Goal: Task Accomplishment & Management: Manage account settings

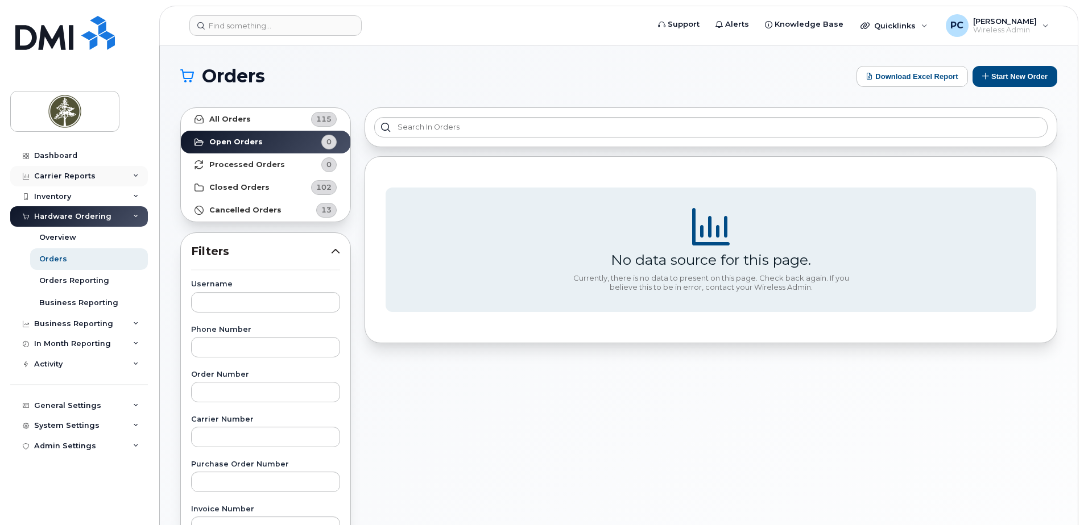
click at [115, 176] on div "Carrier Reports" at bounding box center [79, 176] width 138 height 20
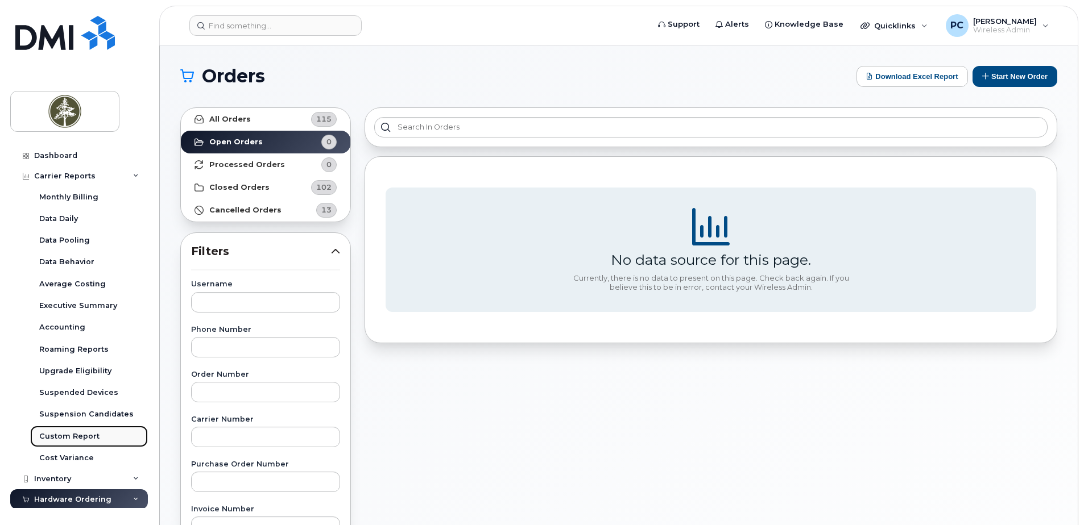
click at [85, 437] on div "Custom Report" at bounding box center [69, 437] width 60 height 10
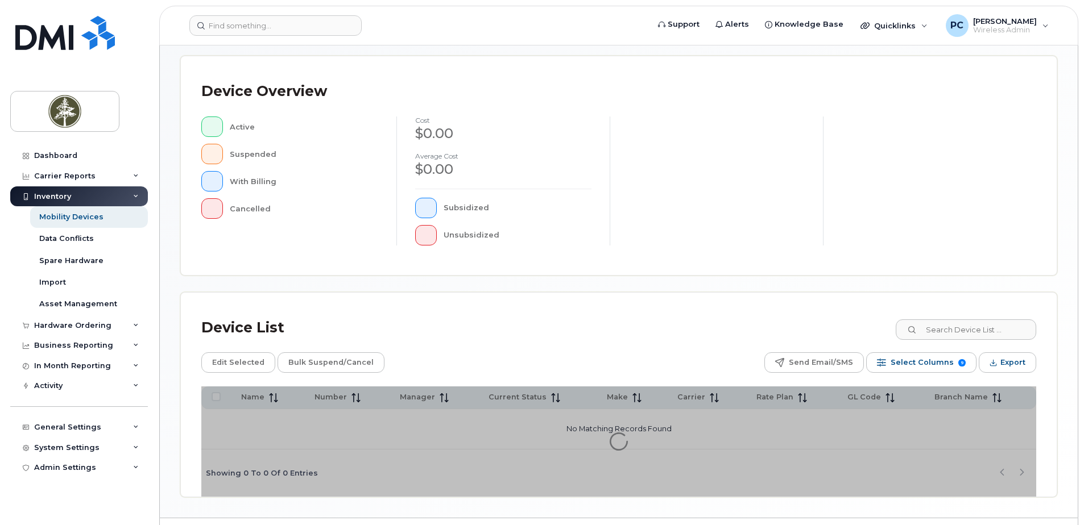
scroll to position [256, 0]
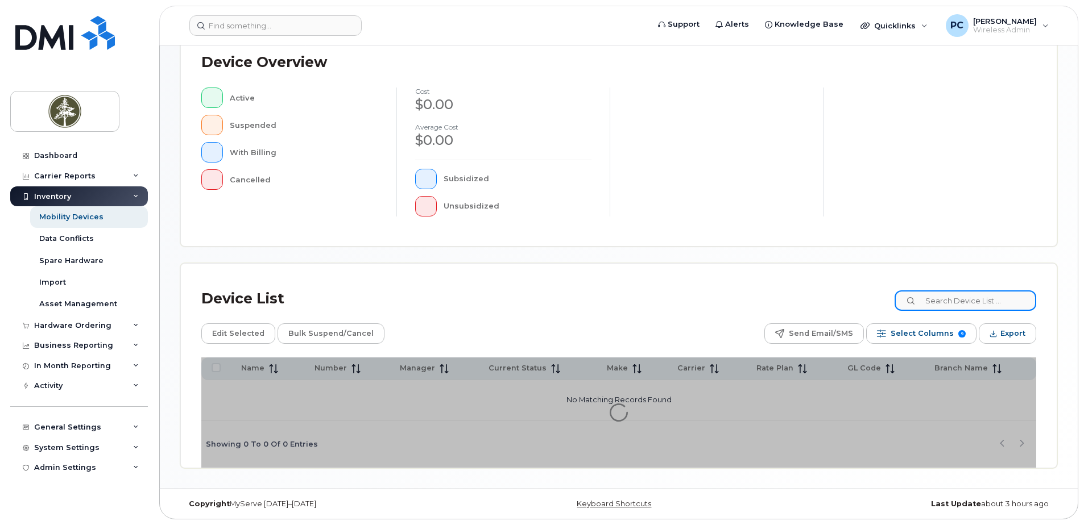
click at [929, 308] on input at bounding box center [965, 301] width 142 height 20
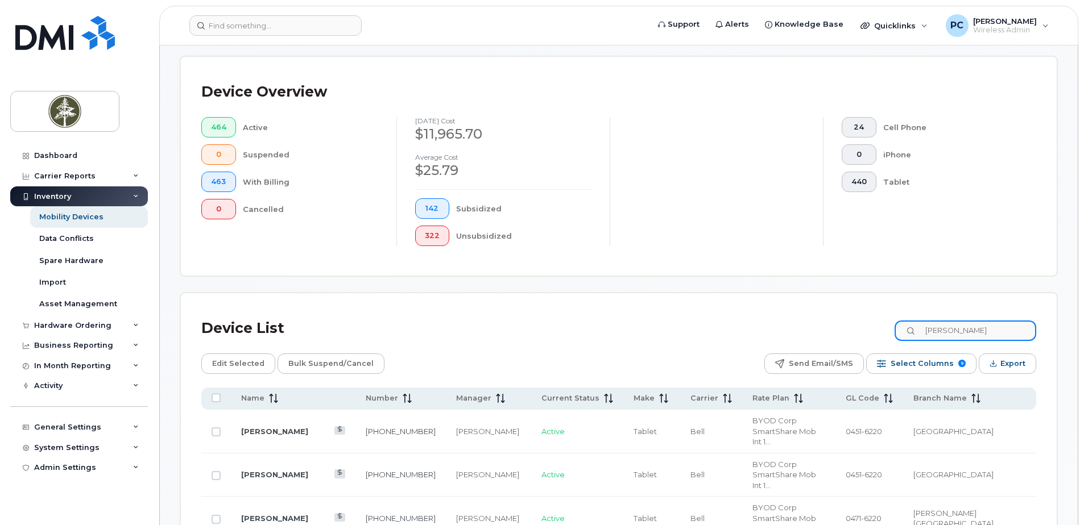
type input "de guzman"
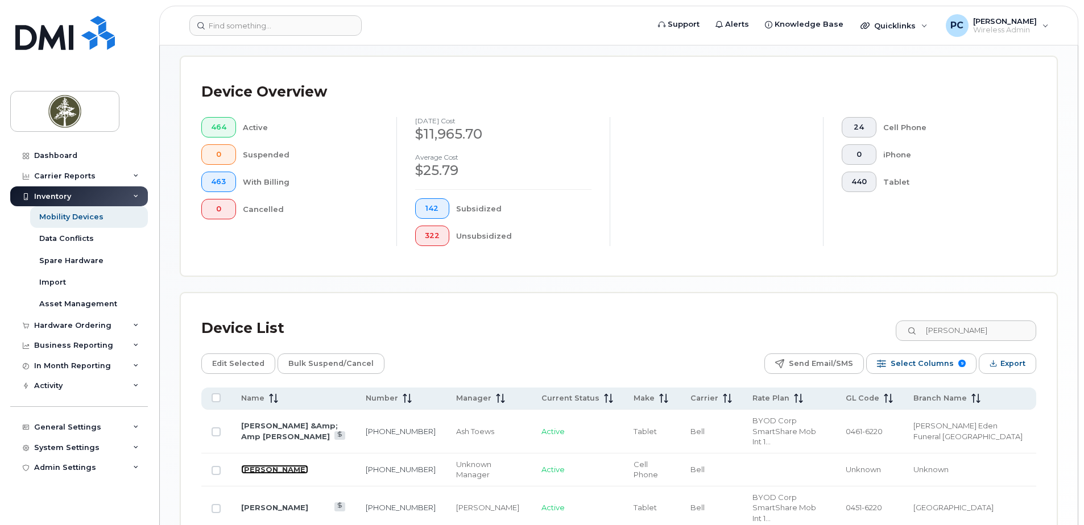
click at [286, 465] on link "Joseph De Guzman" at bounding box center [274, 469] width 67 height 9
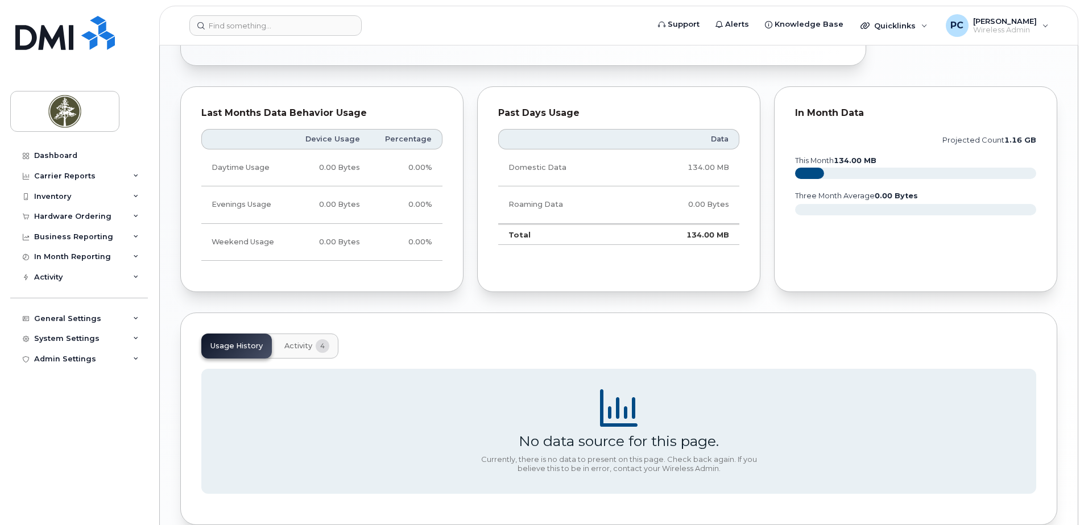
scroll to position [546, 0]
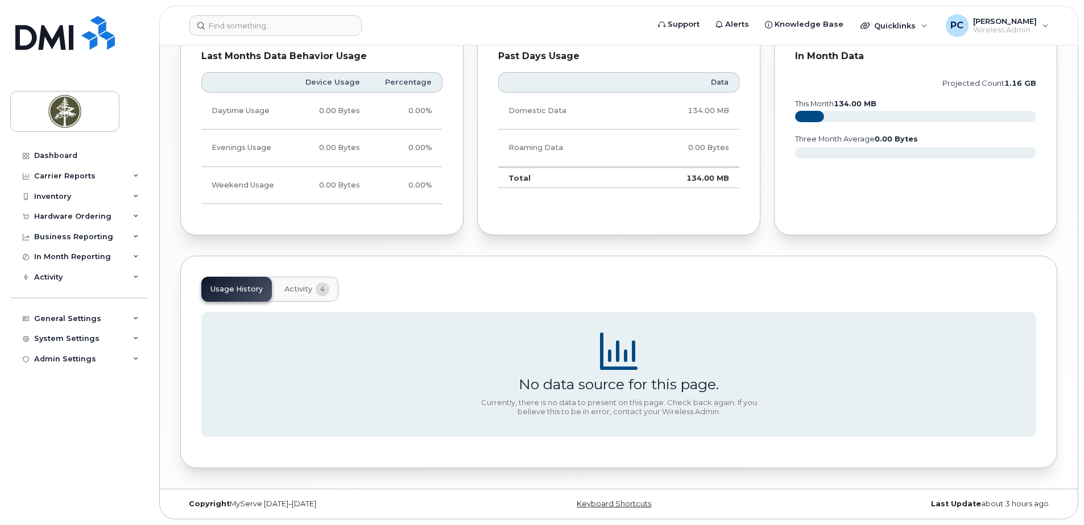
click at [299, 293] on span "Activity" at bounding box center [298, 289] width 28 height 9
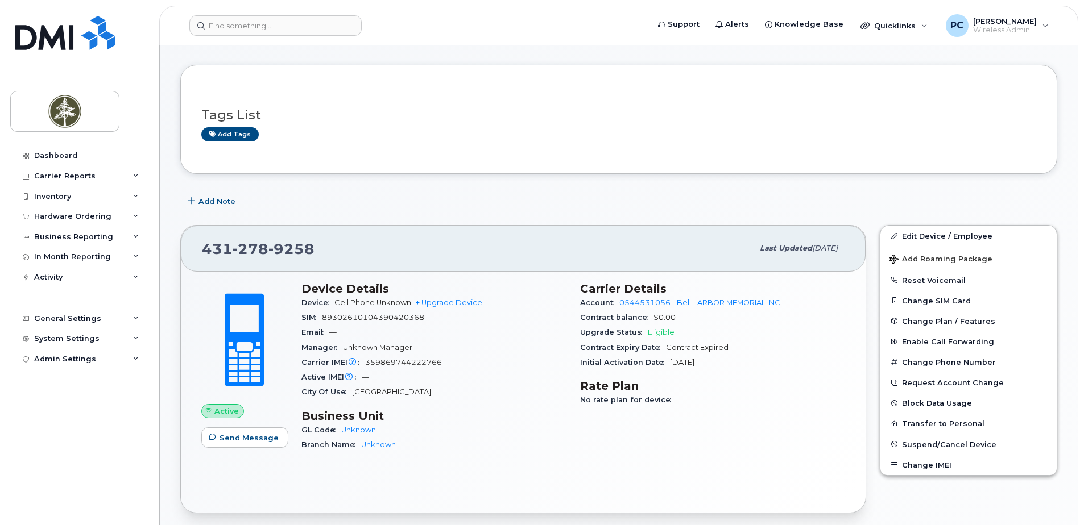
scroll to position [57, 0]
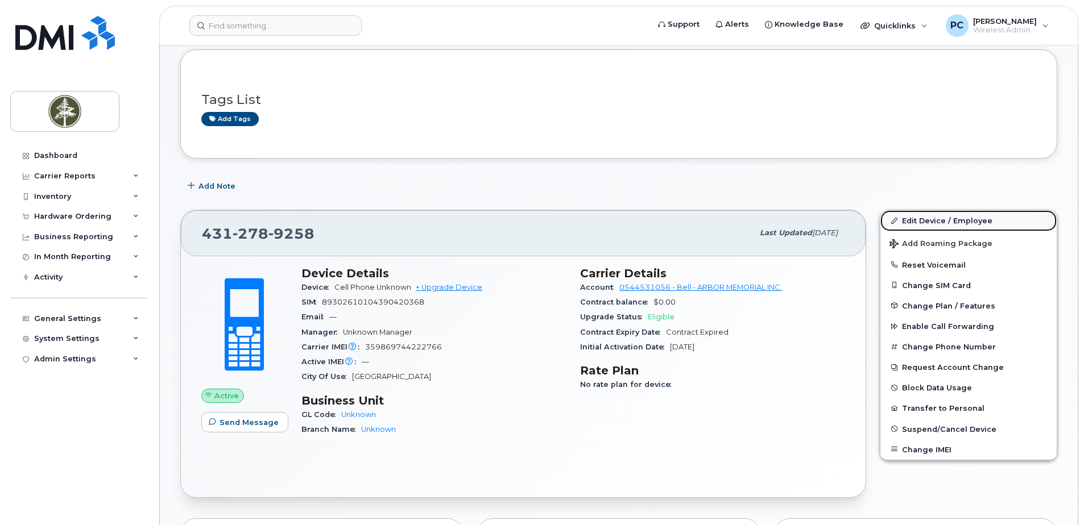
click at [923, 221] on link "Edit Device / Employee" at bounding box center [968, 220] width 176 height 20
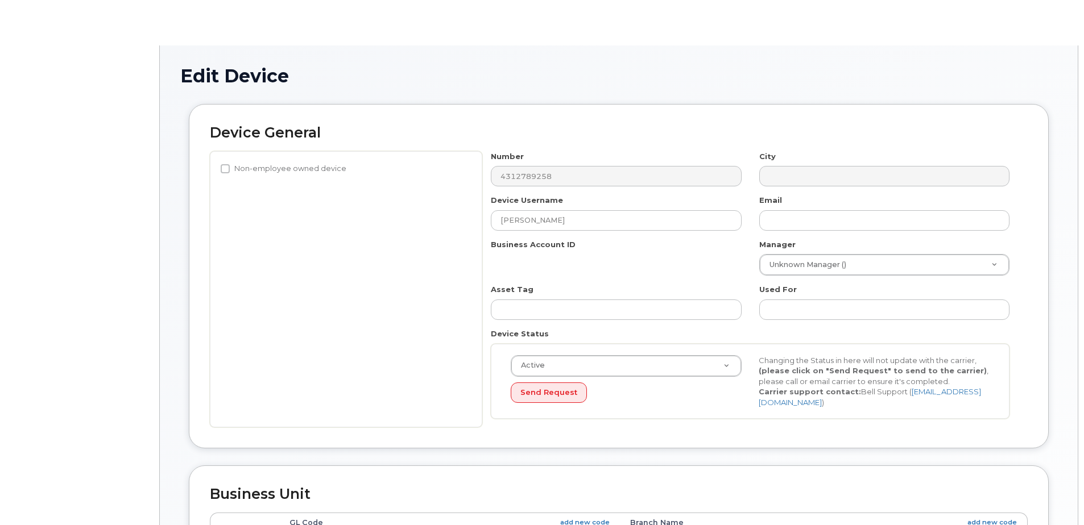
select select "4681523"
select select "4681524"
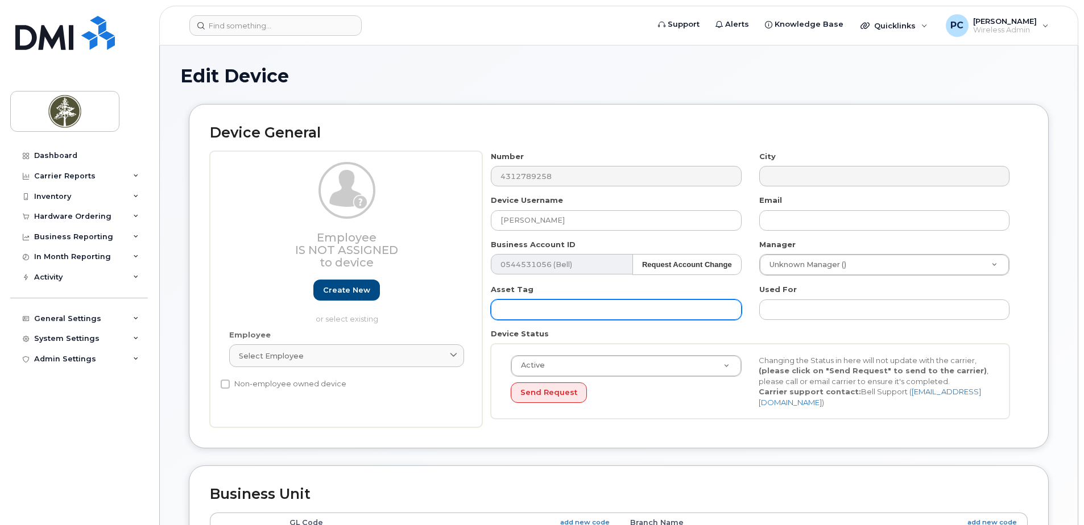
click at [632, 311] on input "text" at bounding box center [616, 310] width 250 height 20
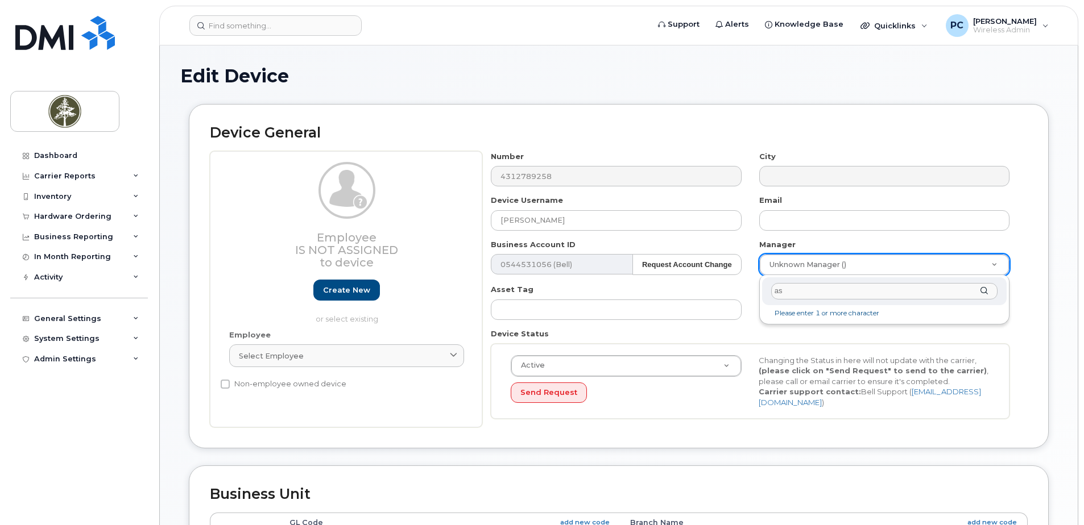
type input "a"
type input "Ash"
type input "1542089"
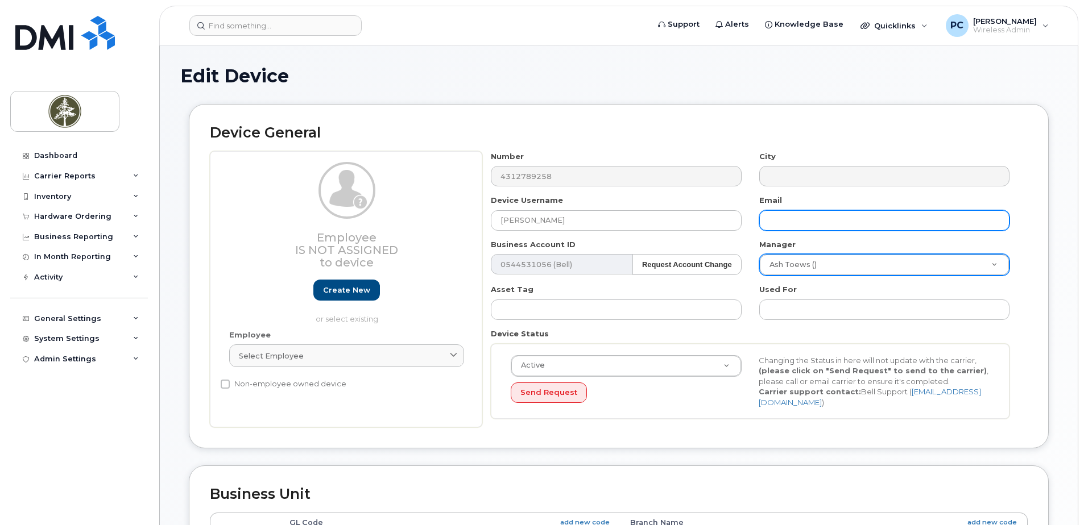
click at [790, 217] on input "text" at bounding box center [884, 220] width 250 height 20
type input "JDeGuzman@arbormemorial.com"
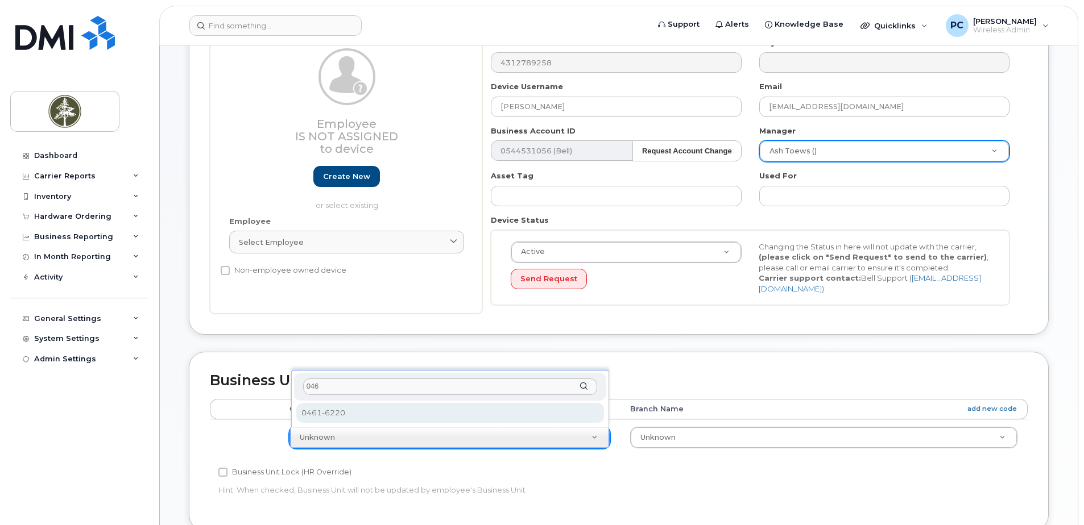
type input "046"
select select "4681758"
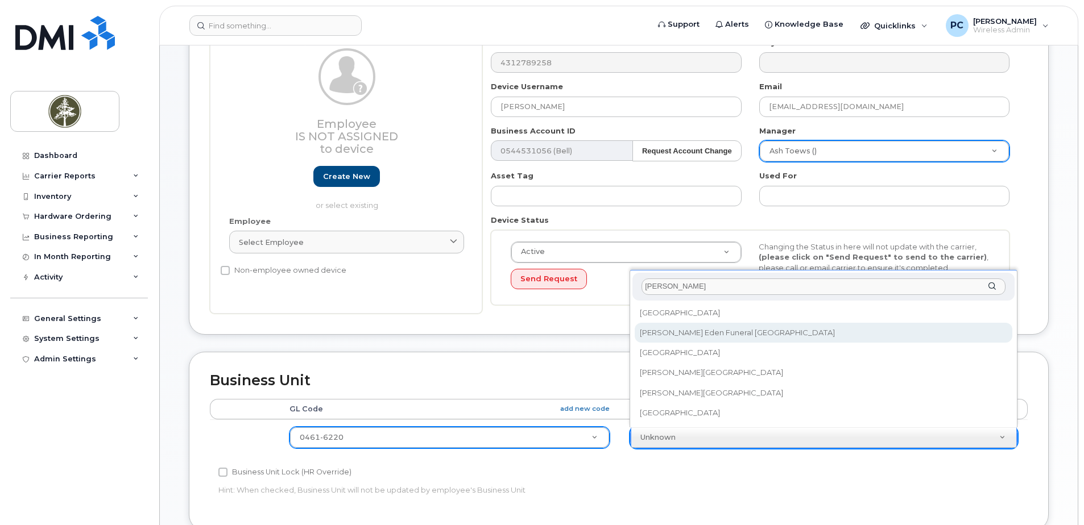
type input "glen"
select select "4681784"
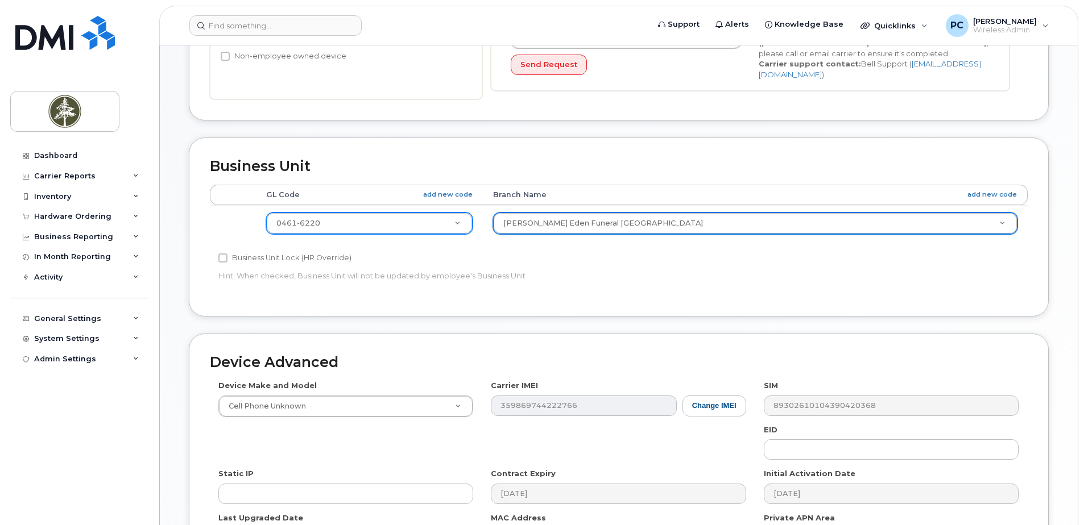
scroll to position [341, 0]
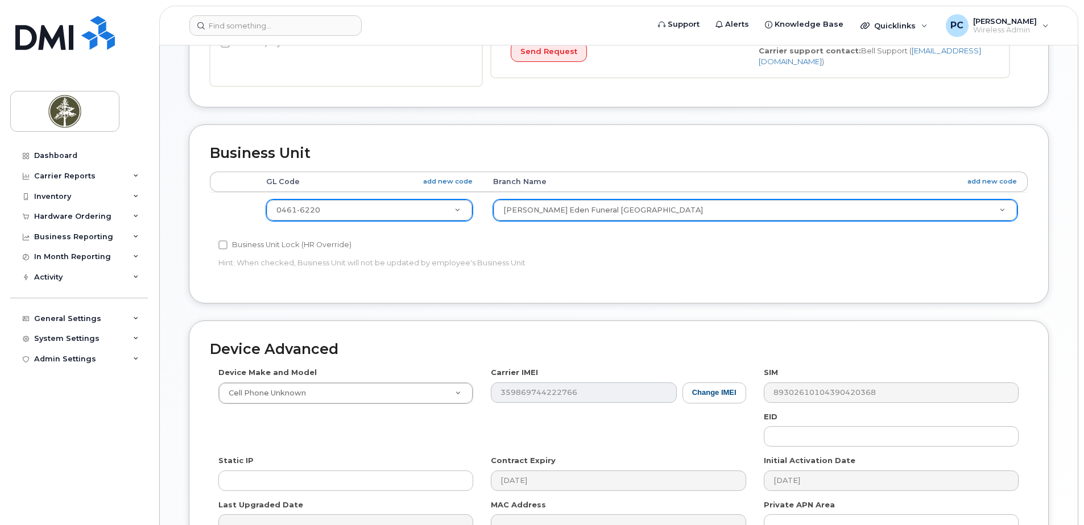
click at [488, 399] on div "Carrier IMEI Change IMEI 359869744222766" at bounding box center [618, 385] width 272 height 36
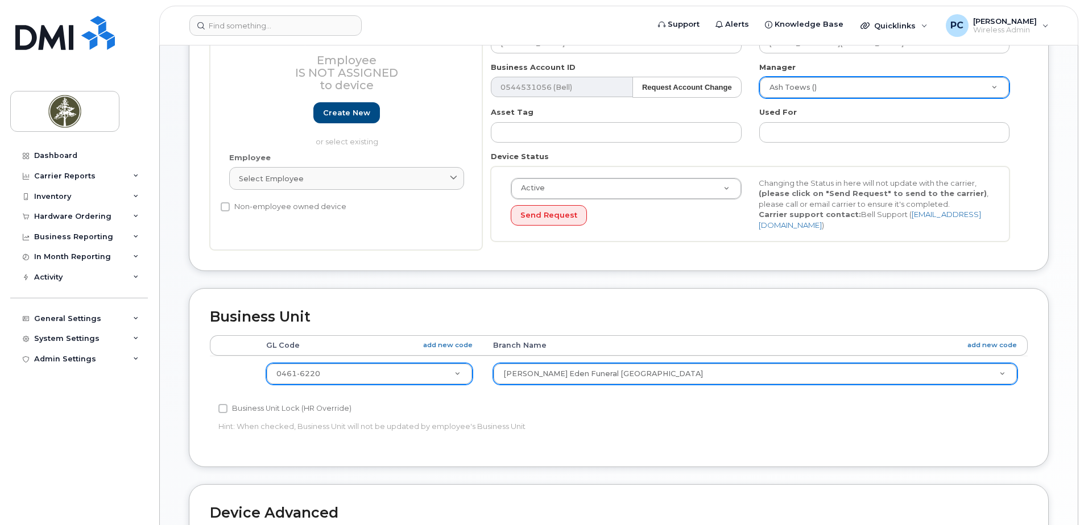
scroll to position [171, 0]
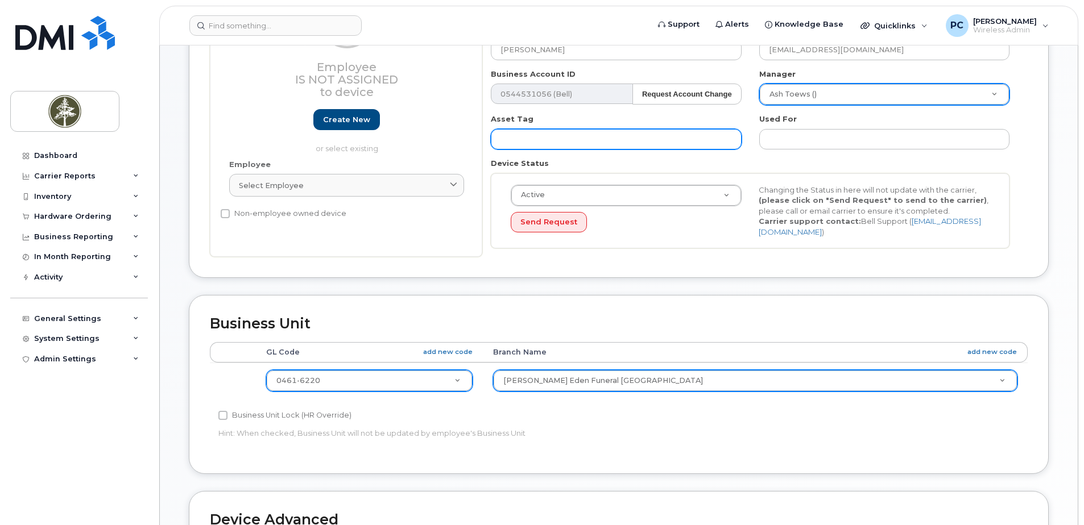
click at [516, 138] on input "text" at bounding box center [616, 139] width 250 height 20
paste input "TB-2611"
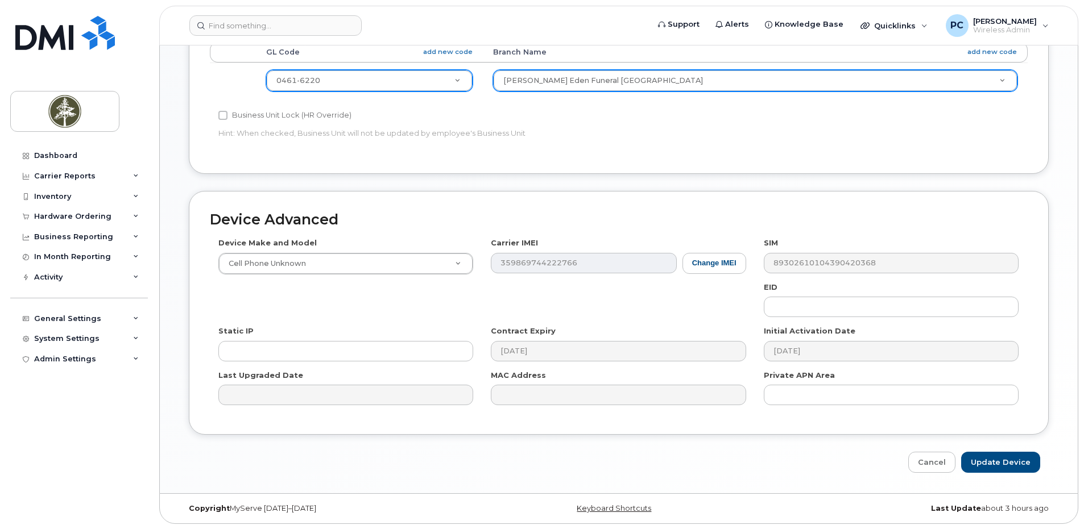
scroll to position [475, 0]
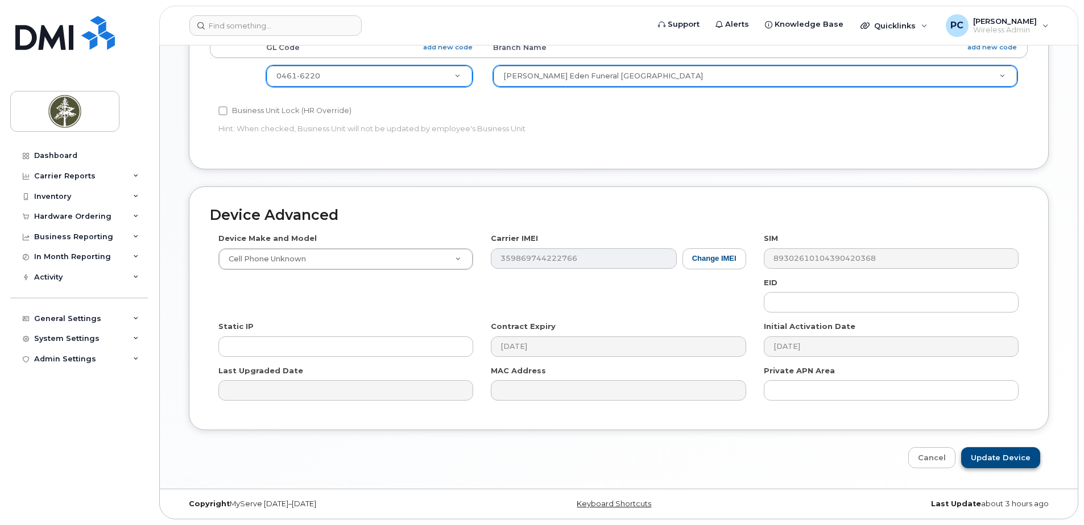
type input "TB-2611"
click at [988, 459] on input "Update Device" at bounding box center [1000, 457] width 79 height 21
type input "Saving..."
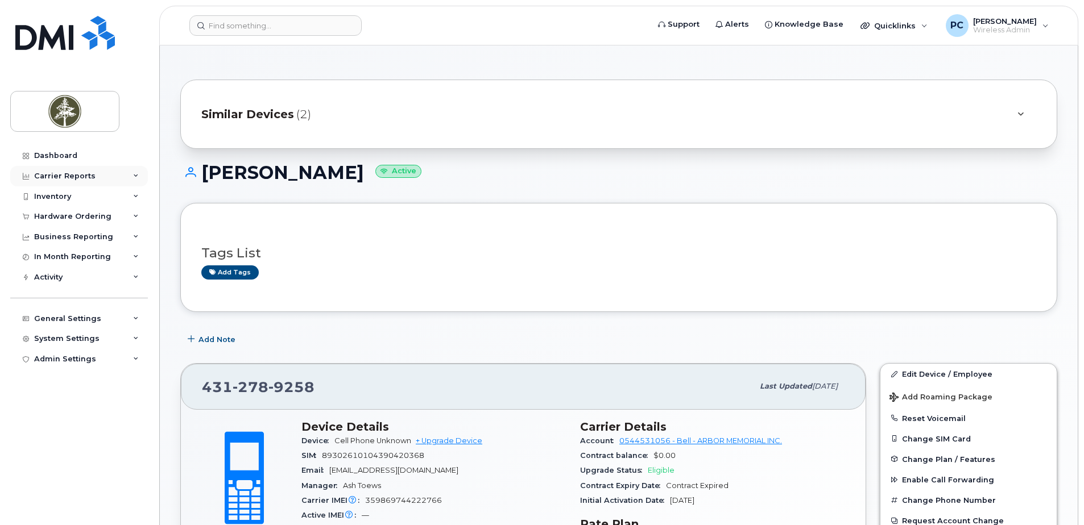
click at [88, 176] on div "Carrier Reports" at bounding box center [64, 176] width 61 height 9
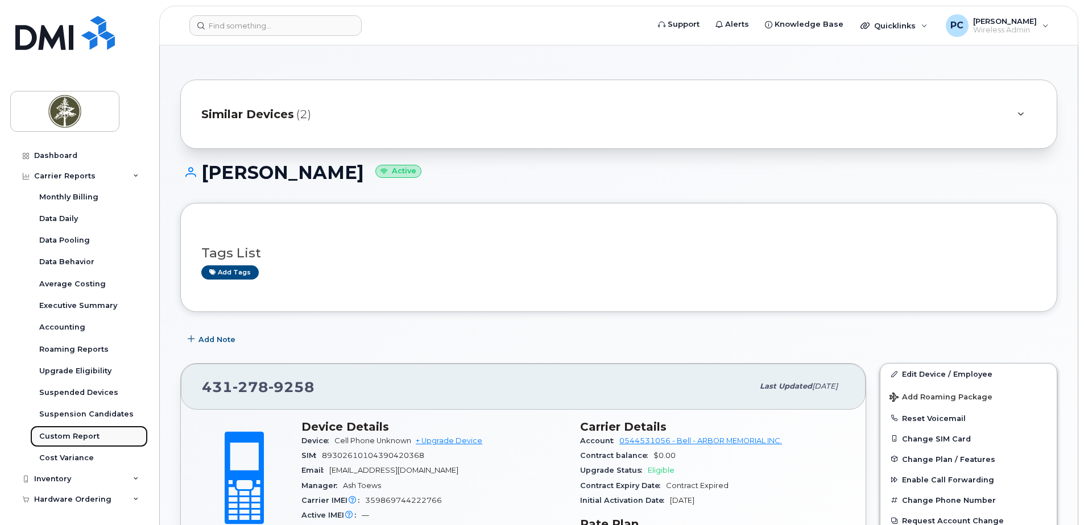
click at [81, 436] on div "Custom Report" at bounding box center [69, 437] width 60 height 10
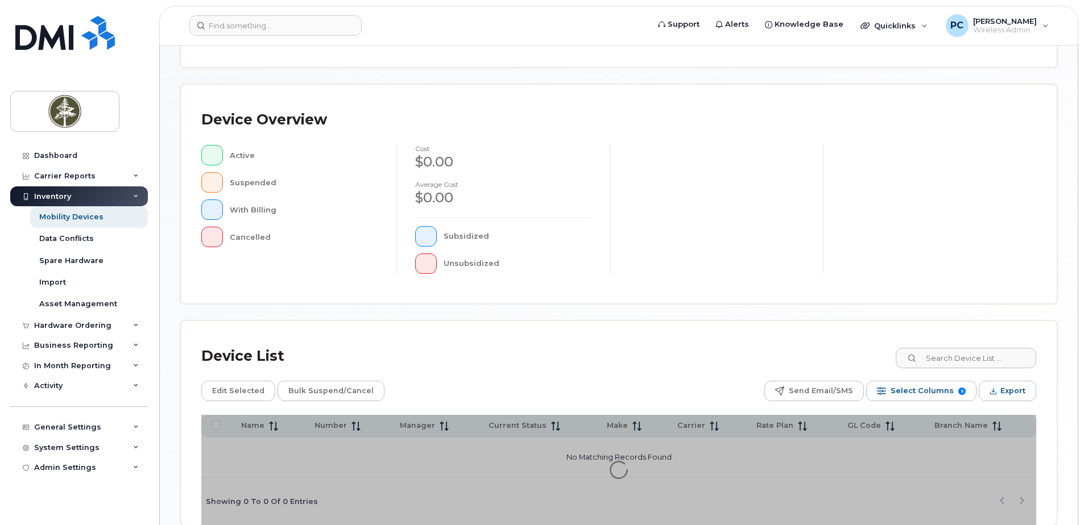
scroll to position [227, 0]
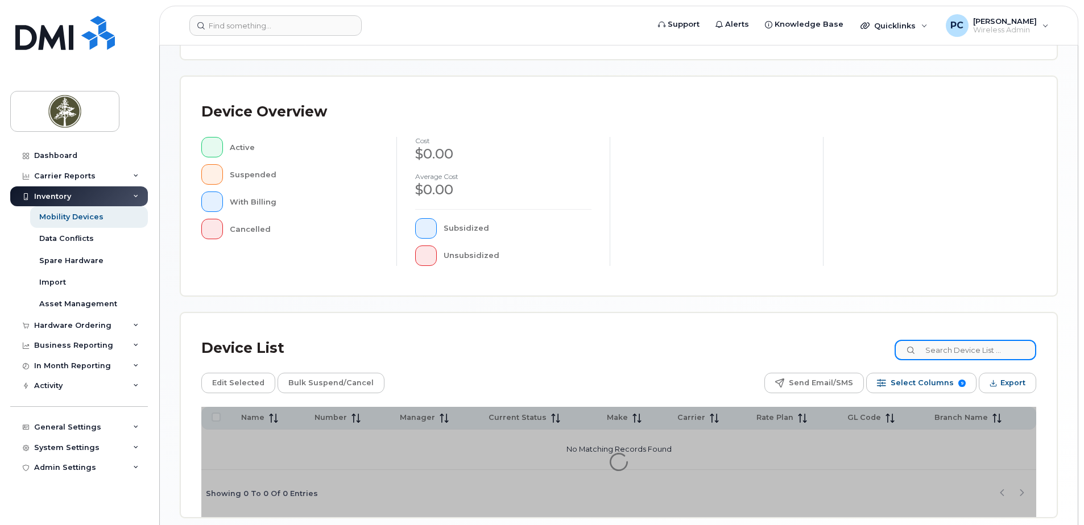
click at [969, 354] on input at bounding box center [965, 350] width 142 height 20
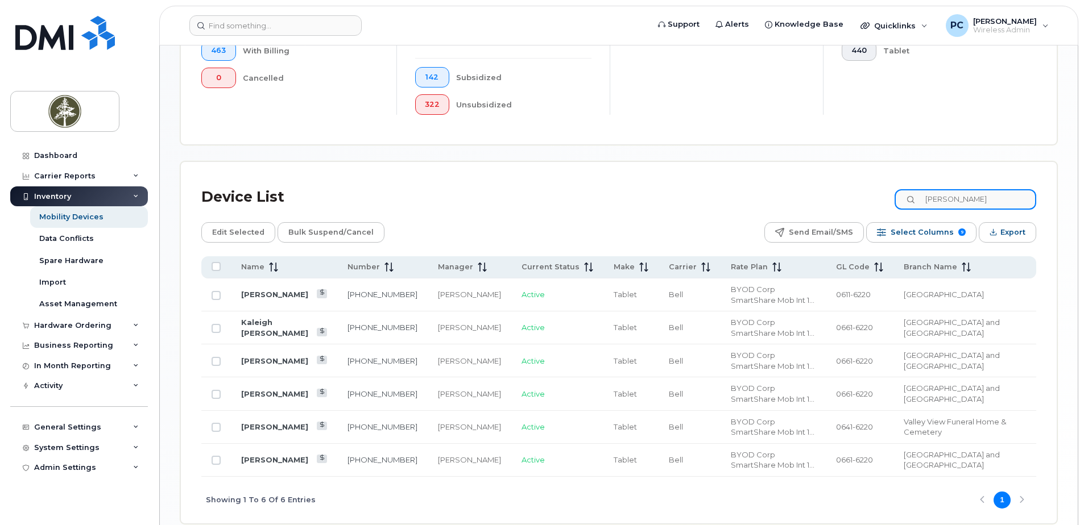
scroll to position [428, 0]
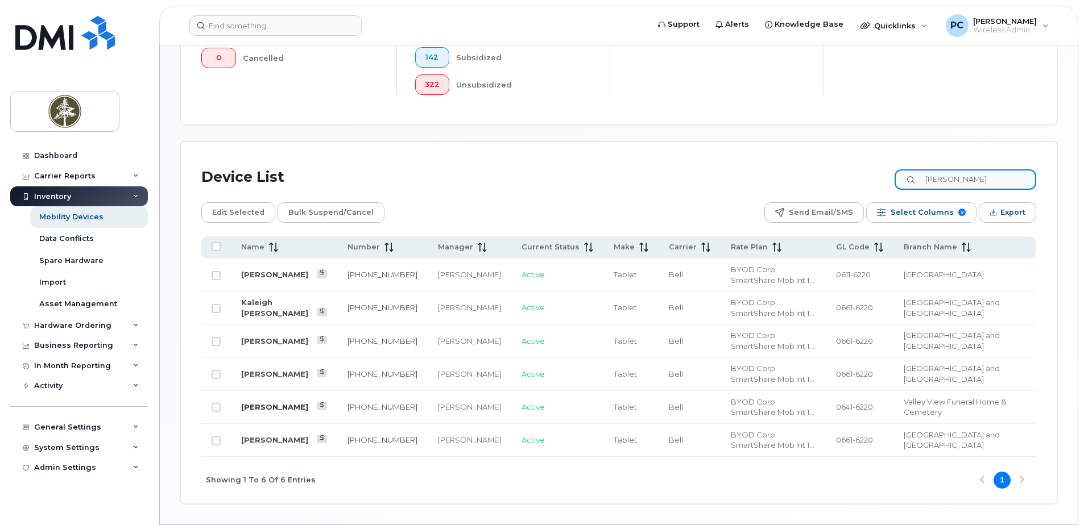
type input "joel lap"
click at [269, 409] on link "[PERSON_NAME]" at bounding box center [274, 407] width 67 height 9
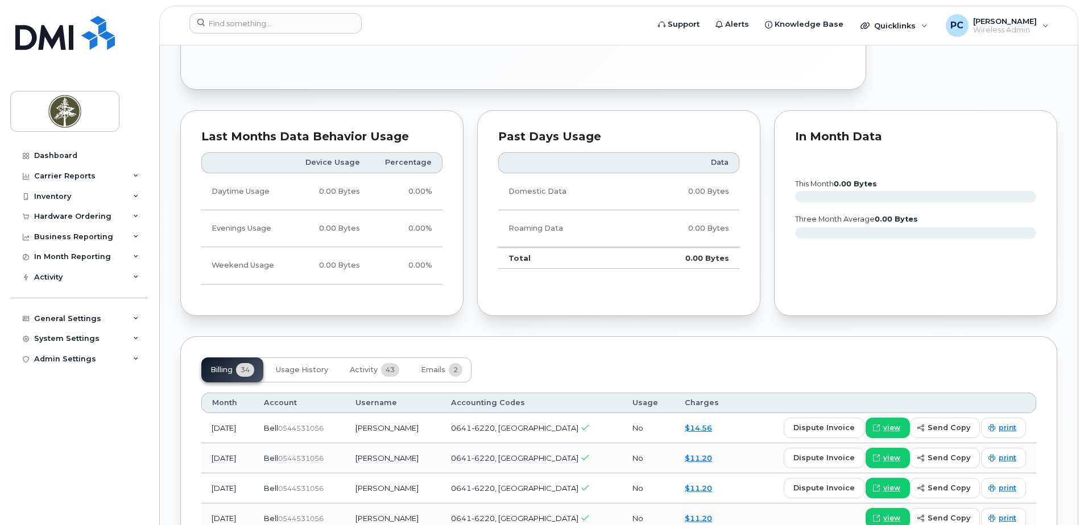
scroll to position [682, 0]
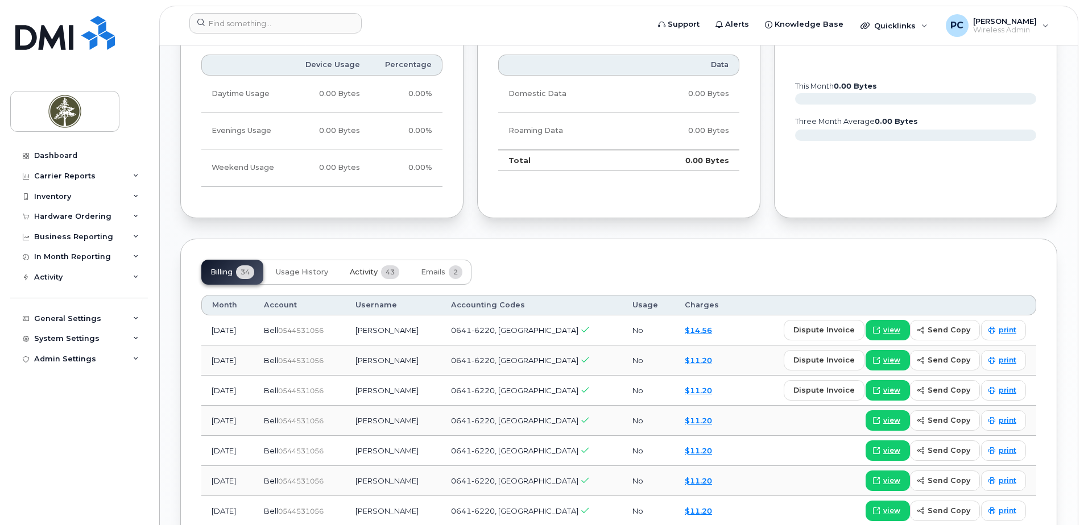
click at [365, 270] on span "Activity" at bounding box center [364, 272] width 28 height 9
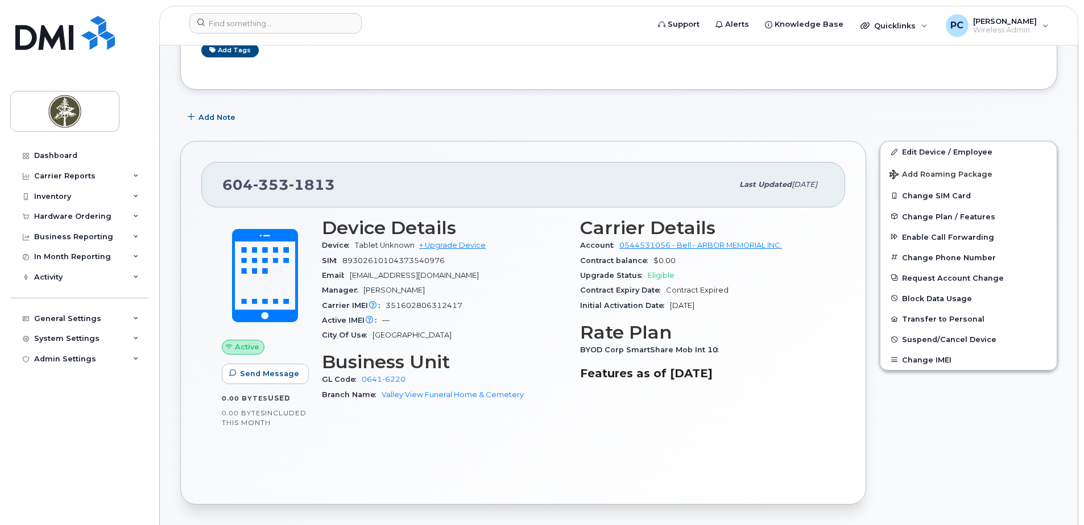
scroll to position [171, 0]
drag, startPoint x: 345, startPoint y: 258, endPoint x: 462, endPoint y: 259, distance: 117.1
click at [462, 259] on div "SIM [TECHNICAL_ID]" at bounding box center [444, 259] width 244 height 15
copy span "89302610104373540976"
click at [524, 337] on div "City Of Use [GEOGRAPHIC_DATA]" at bounding box center [444, 334] width 244 height 15
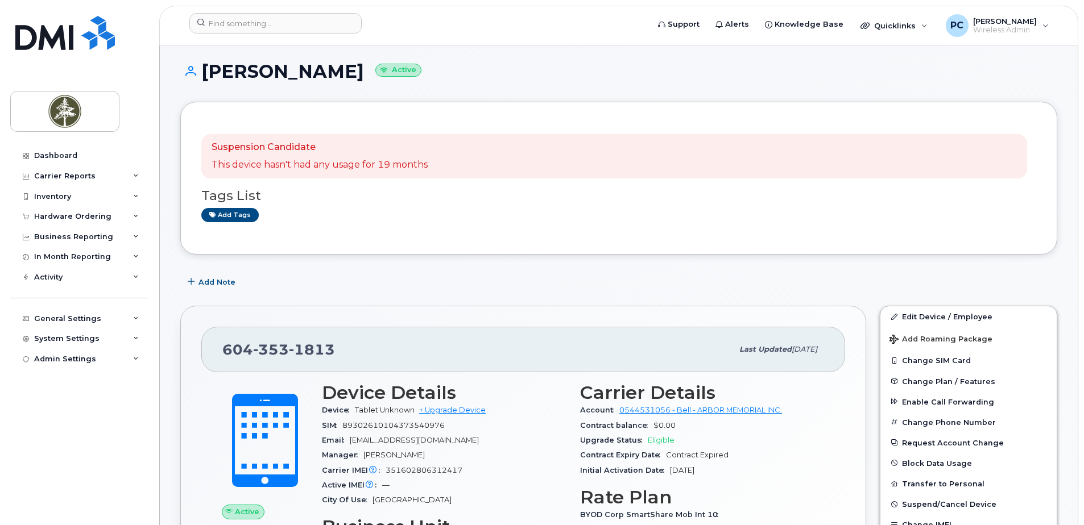
scroll to position [0, 0]
